Goal: Navigation & Orientation: Go to known website

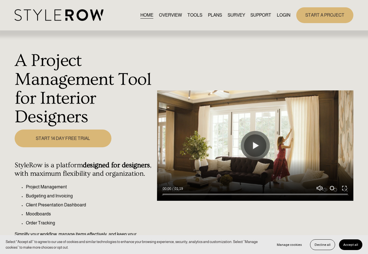
click at [283, 16] on link "LOGIN" at bounding box center [284, 15] width 14 height 8
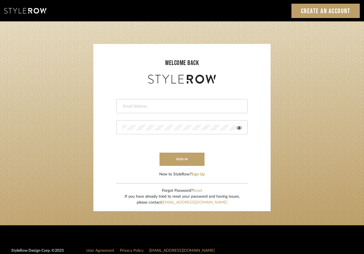
type input "tami@clothandkind.com"
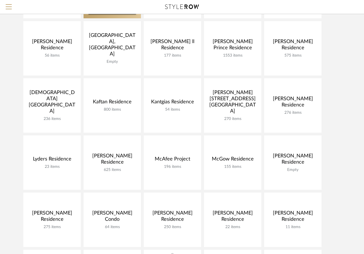
scroll to position [174, 0]
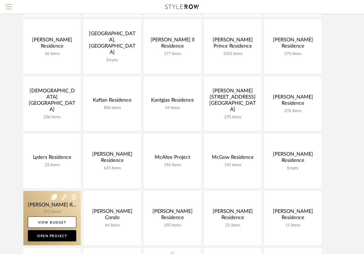
click at [63, 207] on link at bounding box center [51, 218] width 57 height 54
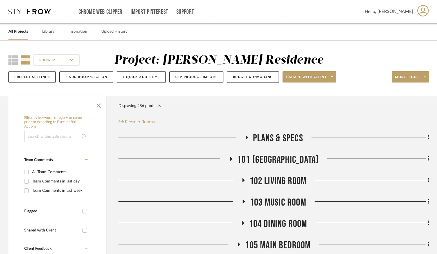
scroll to position [128, 0]
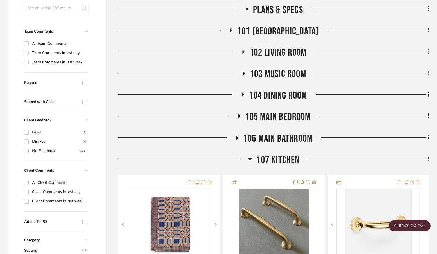
click at [250, 159] on icon at bounding box center [250, 159] width 4 height 2
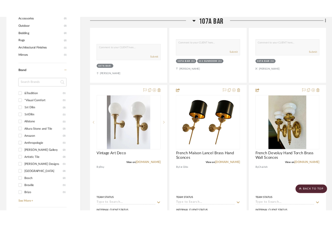
scroll to position [496, 0]
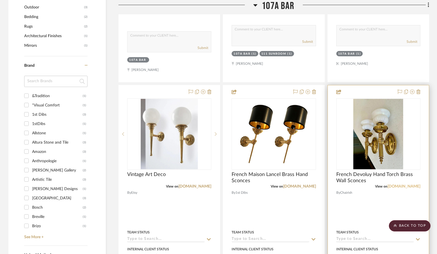
click at [368, 184] on link "[DOMAIN_NAME]" at bounding box center [404, 186] width 33 height 4
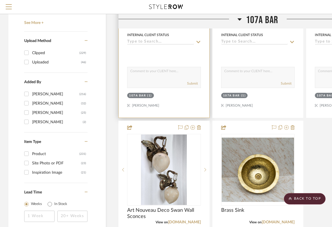
scroll to position [706, 0]
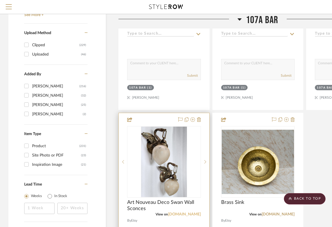
click at [192, 212] on link "[DOMAIN_NAME]" at bounding box center [184, 214] width 33 height 4
